Goal: Information Seeking & Learning: Learn about a topic

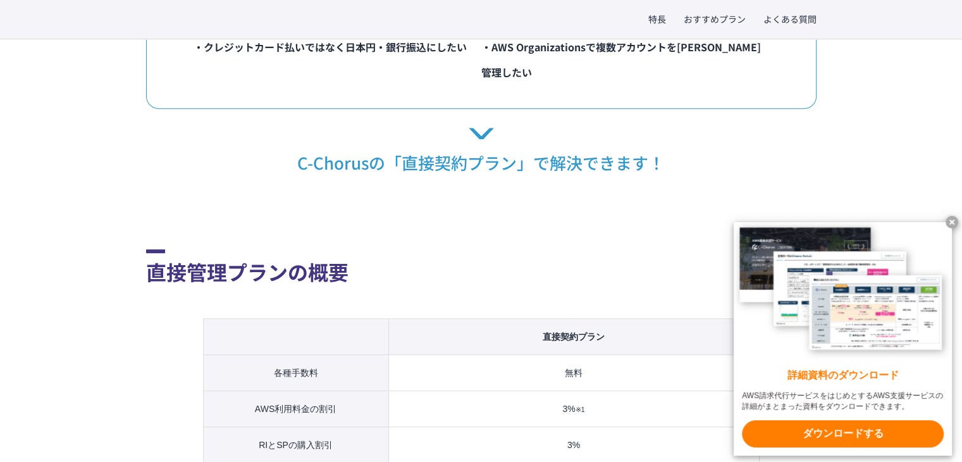
scroll to position [569, 0]
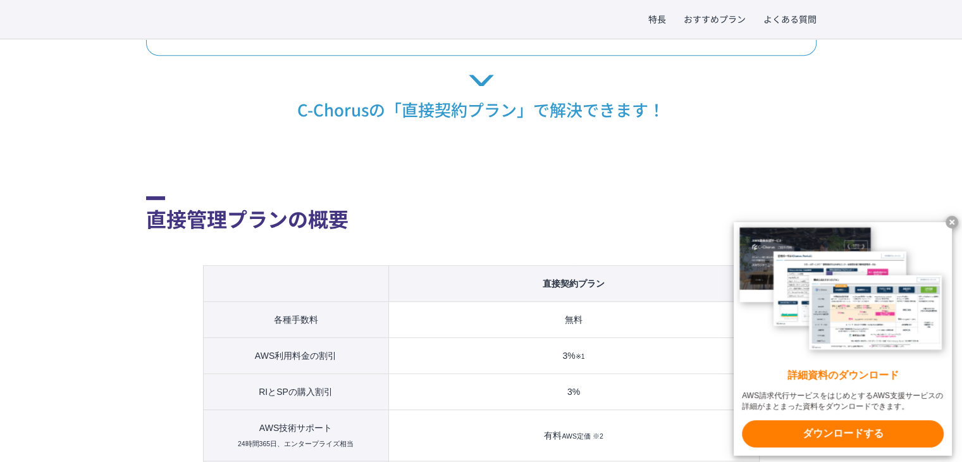
click at [952, 220] on x-t at bounding box center [951, 222] width 13 height 13
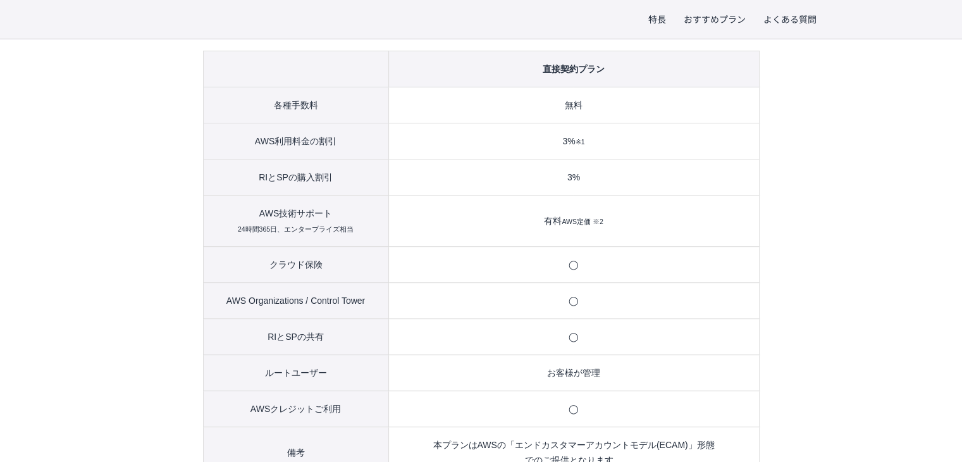
scroll to position [822, 0]
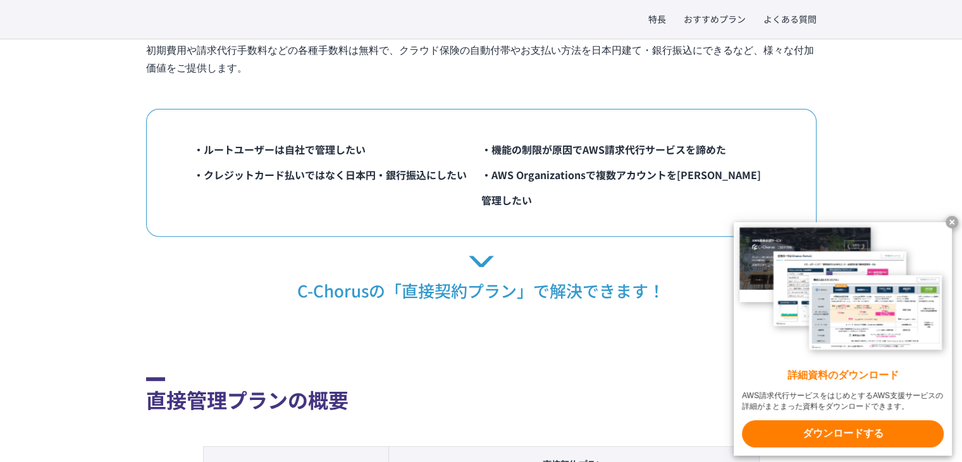
scroll to position [443, 0]
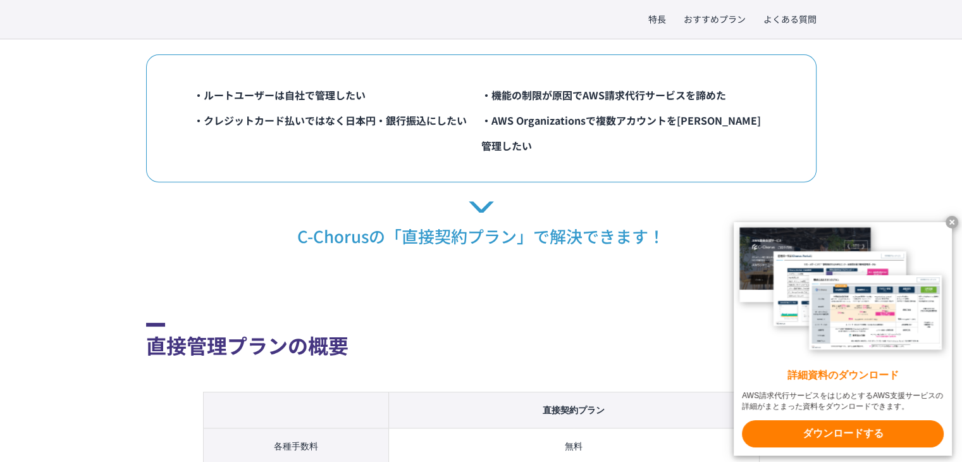
click at [951, 219] on x-t at bounding box center [951, 222] width 13 height 13
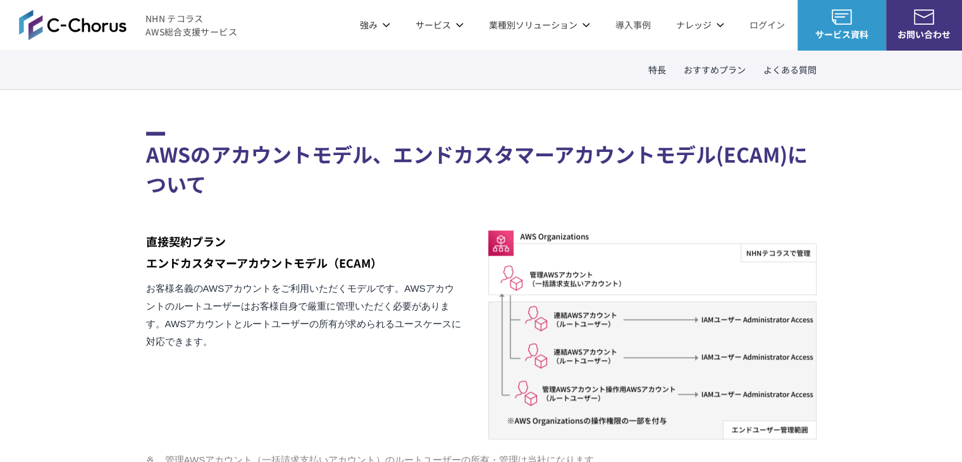
scroll to position [1391, 0]
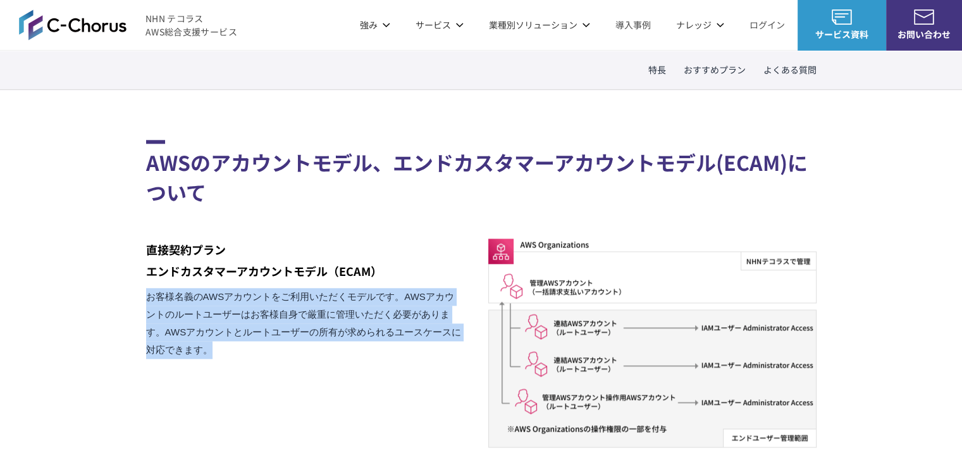
drag, startPoint x: 210, startPoint y: 322, endPoint x: 132, endPoint y: 273, distance: 92.6
click at [132, 273] on div "特長 おすすめプラン よくある質問 TOP AWS総合支援・リセール C-Chorus AWS請求代行サービス 直接契約プラン AWSとの直接契約と同等。 ル…" at bounding box center [481, 103] width 962 height 2635
click at [239, 292] on p "お客様名義のAWSアカウントをご利用いただくモデルです。AWSアカウントのルートユーザーはお客様自身で厳重に管理いただく必要があります。AWSアカウントとルー…" at bounding box center [304, 323] width 316 height 71
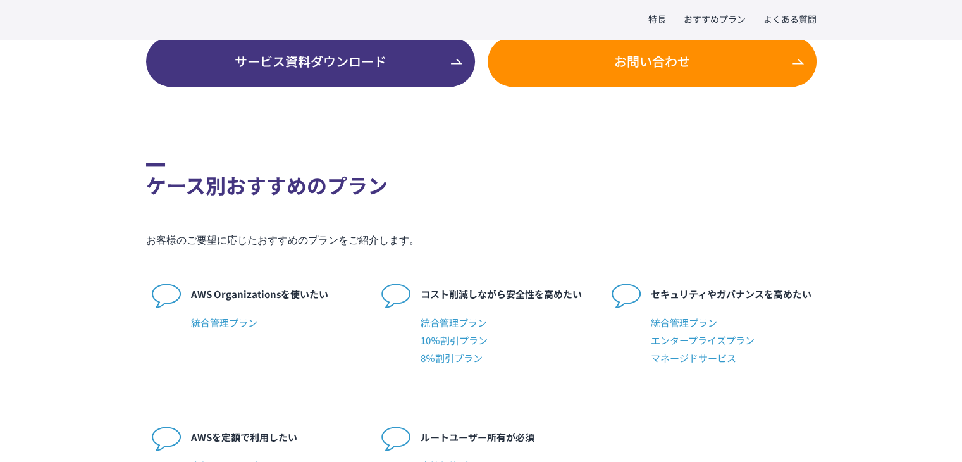
scroll to position [1897, 0]
